Goal: Task Accomplishment & Management: Complete application form

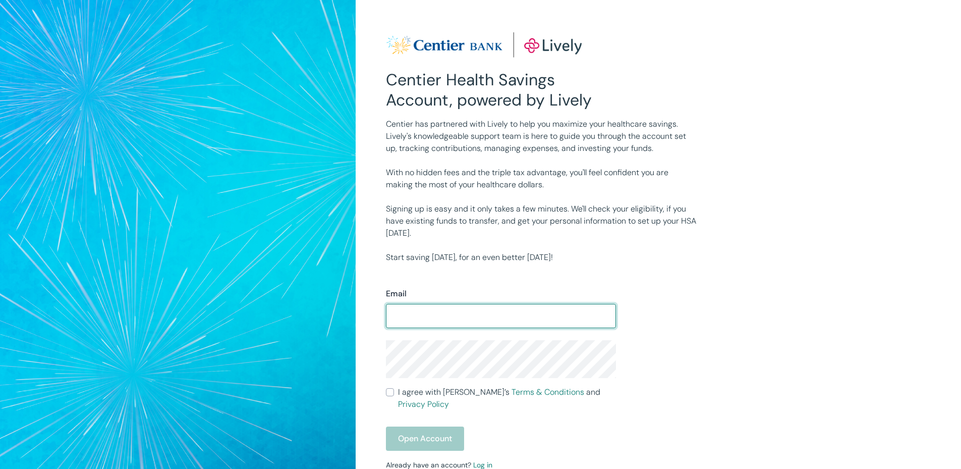
click at [435, 317] on input "Email" at bounding box center [501, 316] width 230 height 20
type input "[EMAIL_ADDRESS][DOMAIN_NAME]"
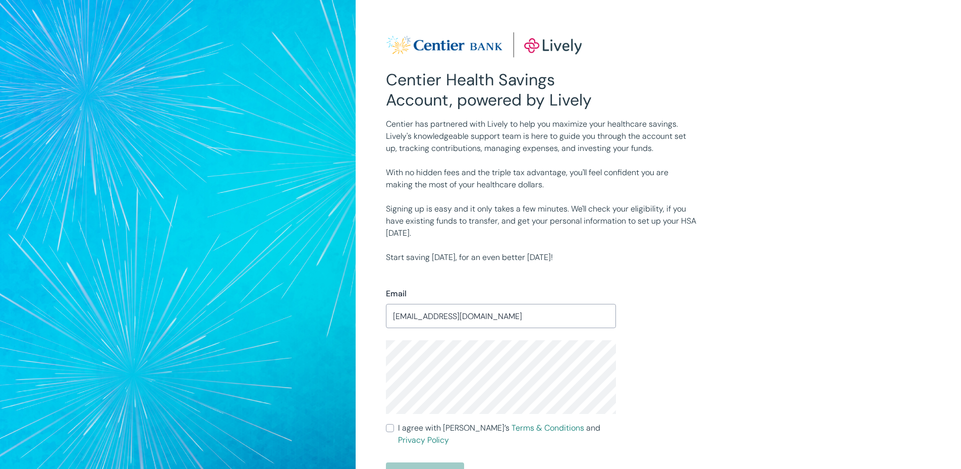
click at [391, 428] on input "I agree with Lively’s Terms & Conditions and Privacy Policy" at bounding box center [390, 428] width 8 height 8
checkbox input "true"
click at [422, 462] on button "Open Account" at bounding box center [425, 474] width 78 height 24
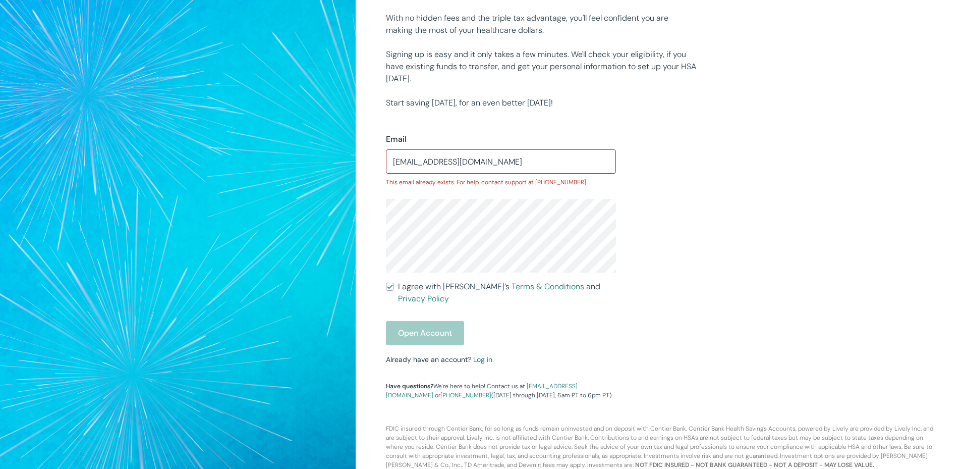
scroll to position [155, 0]
click at [479, 354] on link "Log in" at bounding box center [482, 358] width 19 height 9
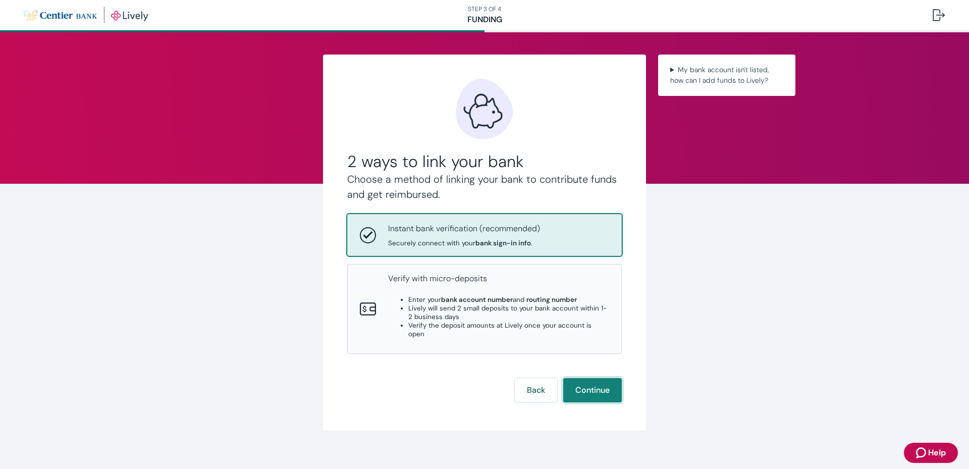
click at [585, 384] on button "Continue" at bounding box center [592, 390] width 59 height 24
